Goal: Navigation & Orientation: Find specific page/section

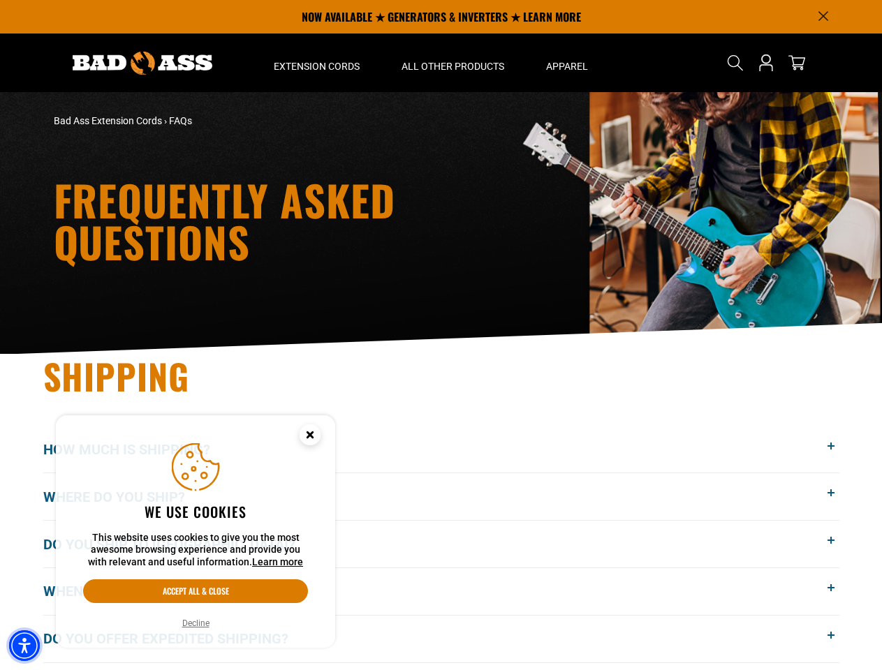
click at [24, 646] on img "Accessibility Menu" at bounding box center [24, 645] width 31 height 31
